Goal: Task Accomplishment & Management: Manage account settings

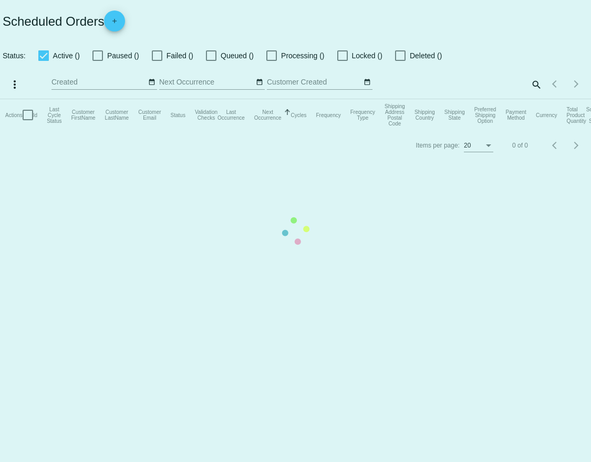
checkbox input "true"
click at [421, 99] on mat-table "Actions Id Last Cycle Status Customer FirstName Customer LastName Customer Emai…" at bounding box center [295, 115] width 591 height 32
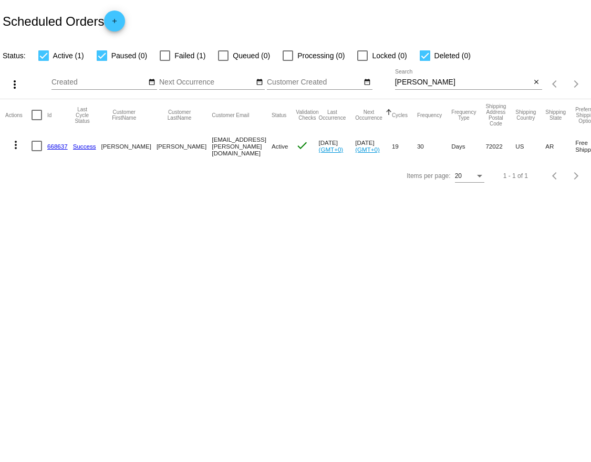
click at [421, 82] on input "matthews" at bounding box center [463, 82] width 136 height 8
paste input "glofrances@gmail.com"
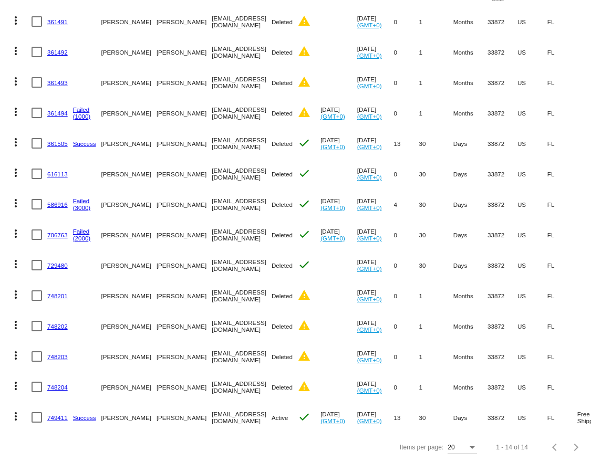
scroll to position [132, 0]
type input "glofrances@gmail.com"
